Goal: Task Accomplishment & Management: Manage account settings

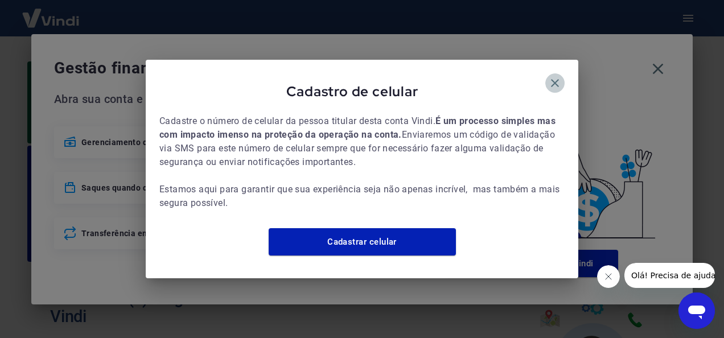
click at [560, 76] on icon "button" at bounding box center [555, 83] width 14 height 14
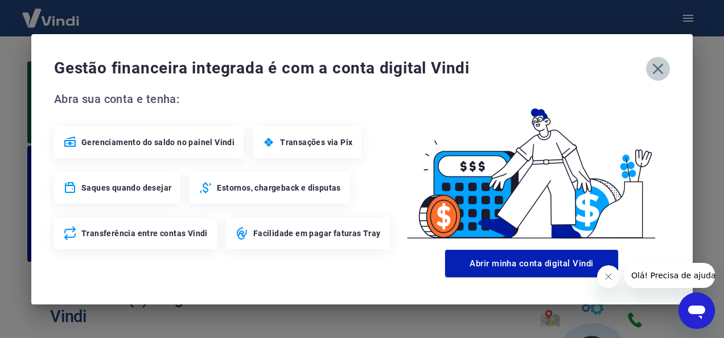
click at [660, 73] on icon "button" at bounding box center [658, 69] width 18 height 18
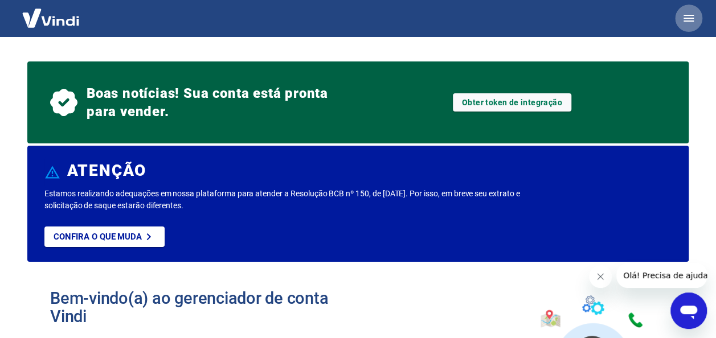
click at [691, 18] on icon "button" at bounding box center [688, 18] width 10 height 7
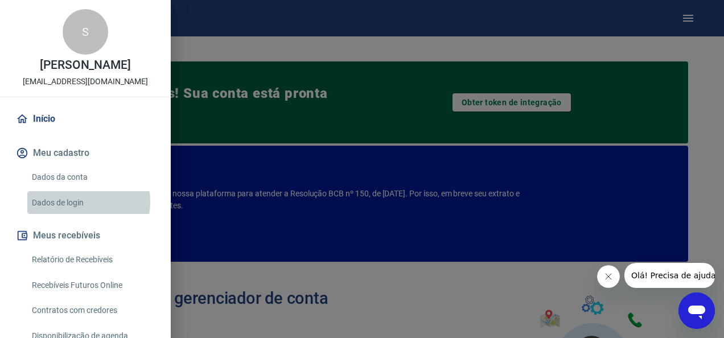
click at [73, 202] on link "Dados de login" at bounding box center [92, 202] width 130 height 23
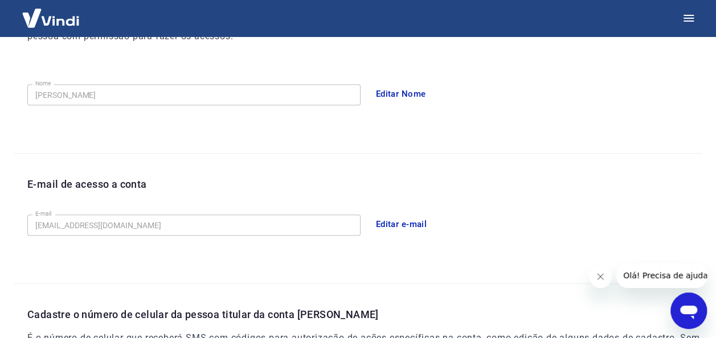
scroll to position [192, 0]
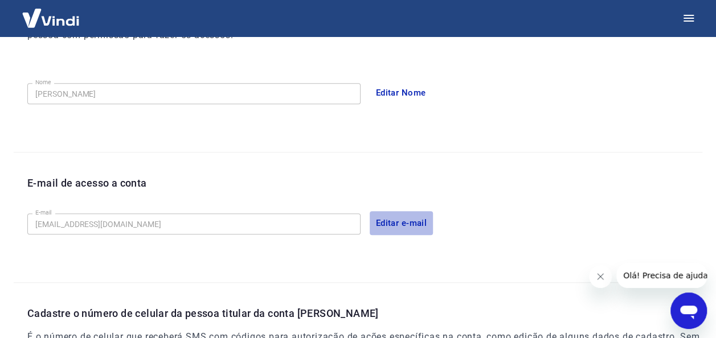
click at [419, 218] on button "Editar e-mail" at bounding box center [402, 223] width 64 height 24
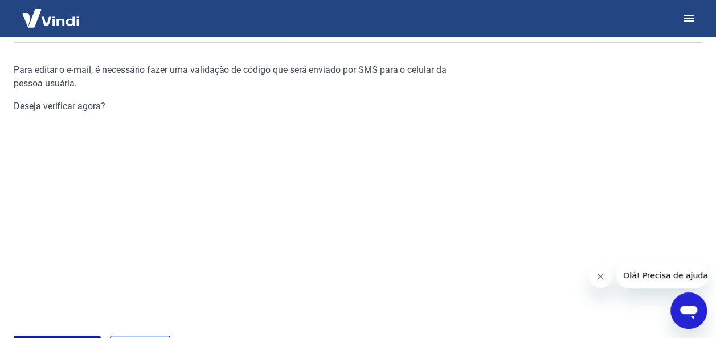
scroll to position [126, 0]
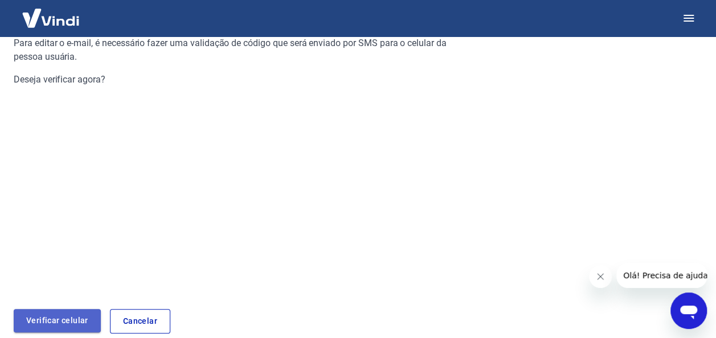
click at [64, 310] on link "Verificar celular" at bounding box center [57, 320] width 87 height 23
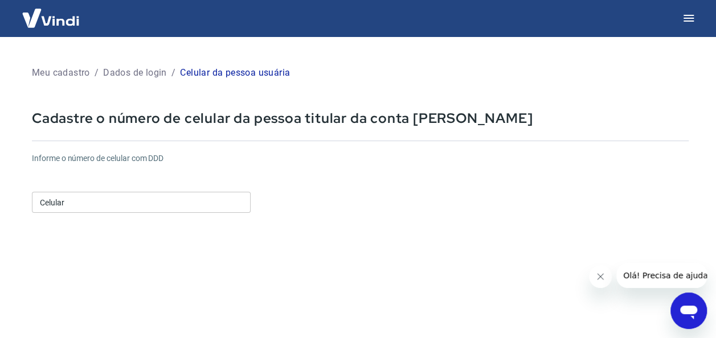
click at [89, 204] on input "Celular" at bounding box center [141, 202] width 219 height 21
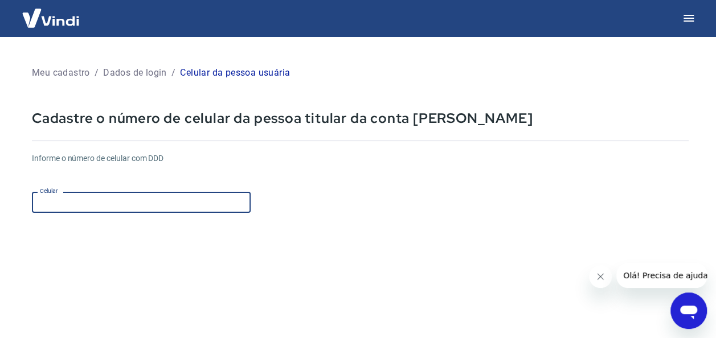
type input "[PHONE_NUMBER]"
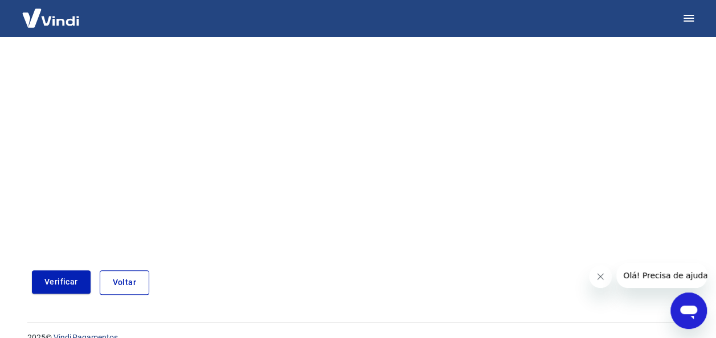
scroll to position [182, 0]
click at [46, 294] on div "Meu cadastro / Dados de login / Celular da pessoa usuária Cadastre o número de …" at bounding box center [360, 88] width 684 height 440
click at [63, 285] on button "Verificar" at bounding box center [61, 281] width 59 height 23
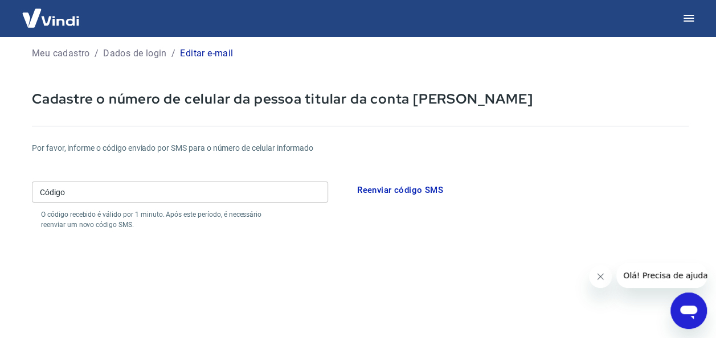
scroll to position [18, 0]
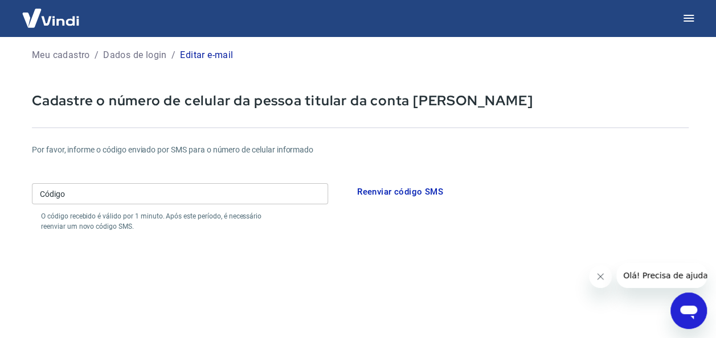
click at [89, 196] on input "Código" at bounding box center [180, 193] width 296 height 21
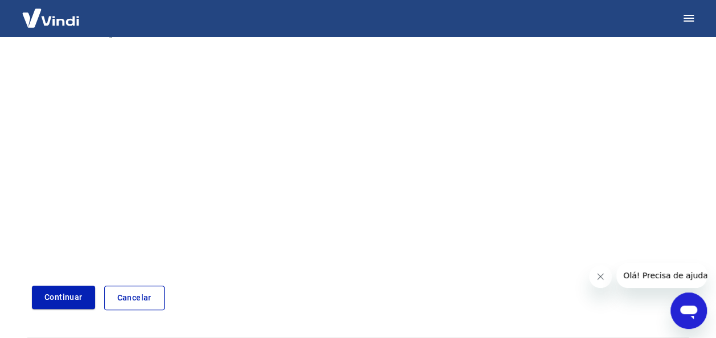
scroll to position [210, 0]
type input "132208"
click at [85, 286] on button "Continuar" at bounding box center [63, 296] width 63 height 23
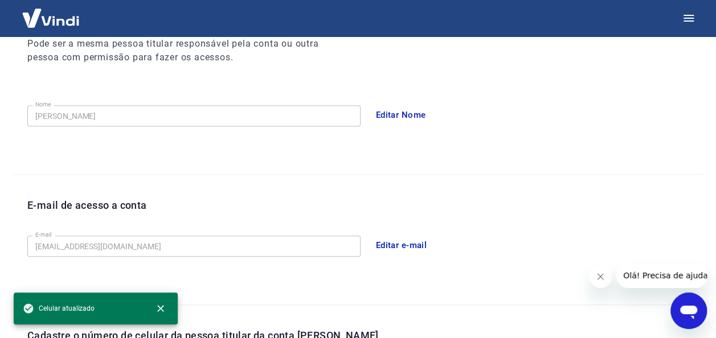
scroll to position [170, 0]
click at [417, 235] on button "Editar e-mail" at bounding box center [402, 245] width 64 height 24
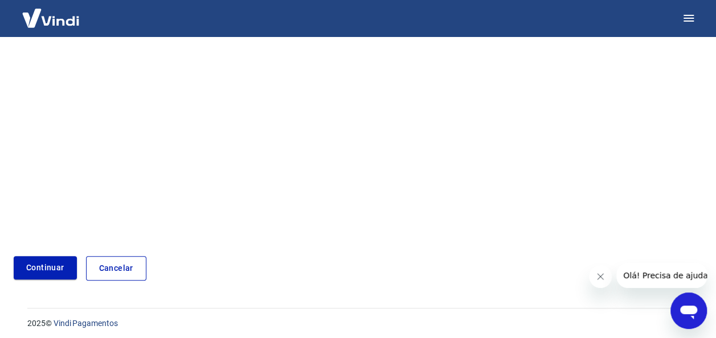
scroll to position [193, 0]
click at [41, 284] on div "Meu cadastro / Dados de login / Editar e-mail Editar e-mail de acesso a conta P…" at bounding box center [358, 68] width 716 height 451
click at [48, 263] on link "Continuar" at bounding box center [45, 267] width 63 height 23
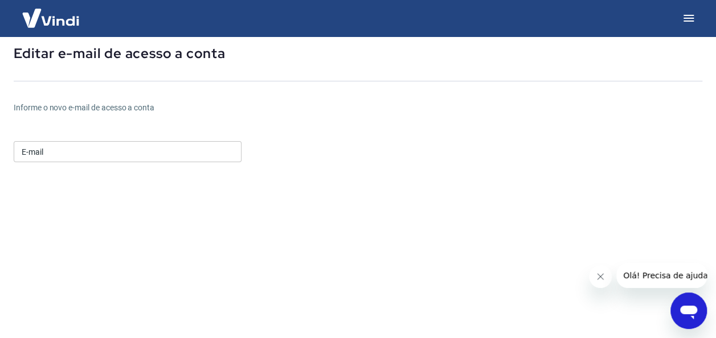
scroll to position [67, 0]
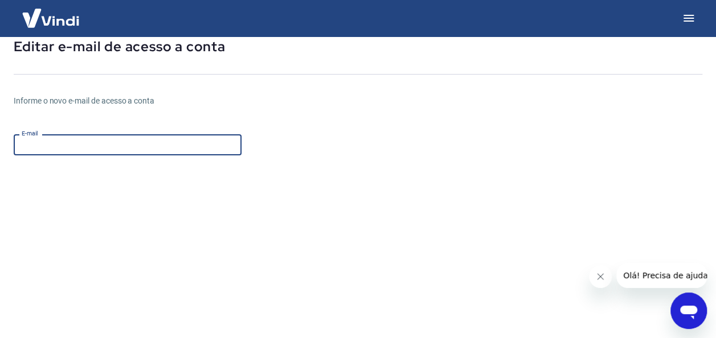
click at [93, 149] on input "E-mail" at bounding box center [128, 144] width 228 height 21
type input "[EMAIL_ADDRESS][DOMAIN_NAME]"
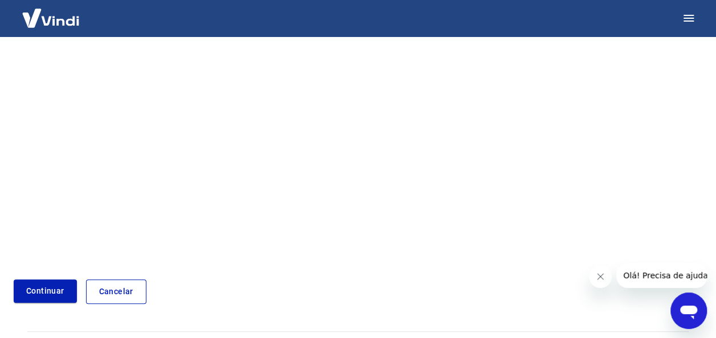
scroll to position [193, 0]
click at [50, 290] on button "Continuar" at bounding box center [45, 290] width 63 height 23
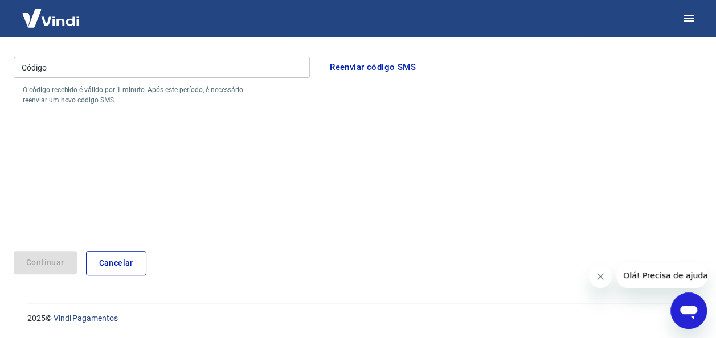
scroll to position [152, 0]
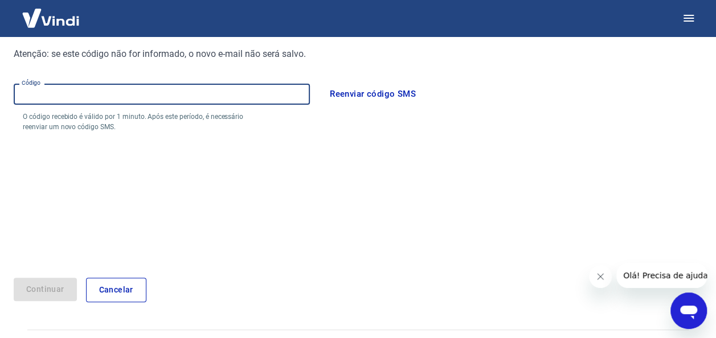
click at [82, 105] on input "Código" at bounding box center [162, 94] width 296 height 21
click at [80, 99] on input "Código" at bounding box center [162, 94] width 296 height 21
click at [84, 93] on input "Código" at bounding box center [162, 94] width 296 height 21
click at [81, 95] on input "Código" at bounding box center [162, 94] width 296 height 21
type input "296290"
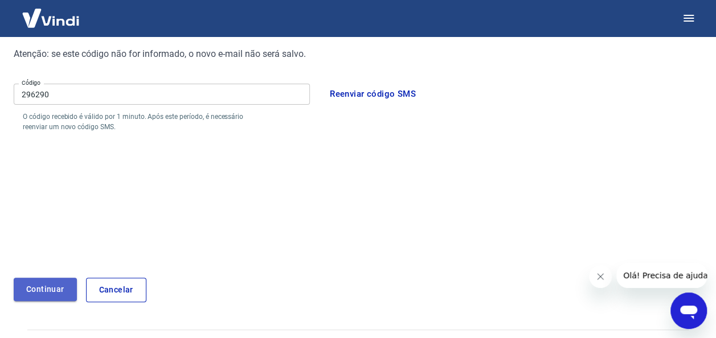
click at [40, 282] on button "Continuar" at bounding box center [45, 289] width 63 height 23
